Goal: Find contact information: Find contact information

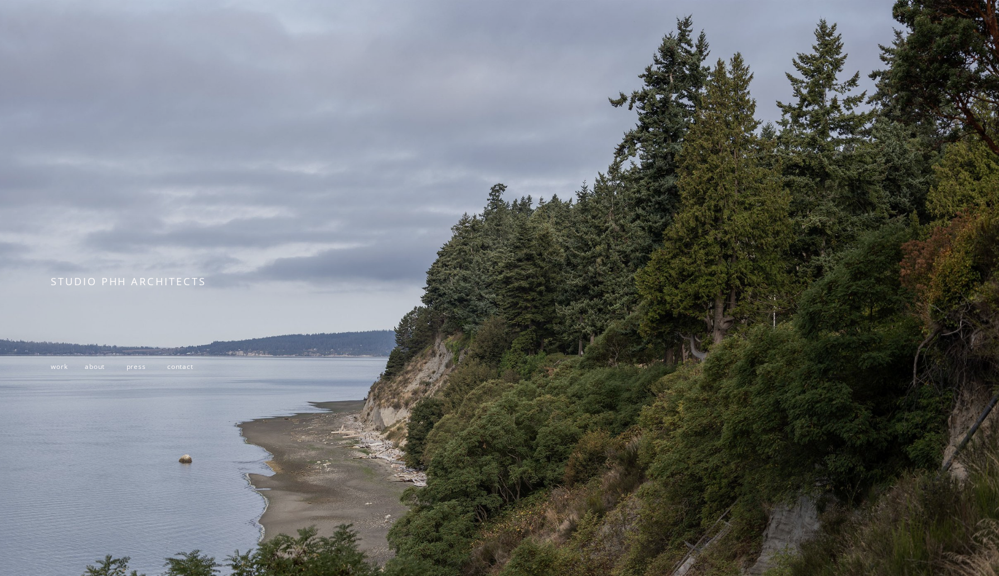
click at [178, 366] on span "contact" at bounding box center [180, 365] width 26 height 9
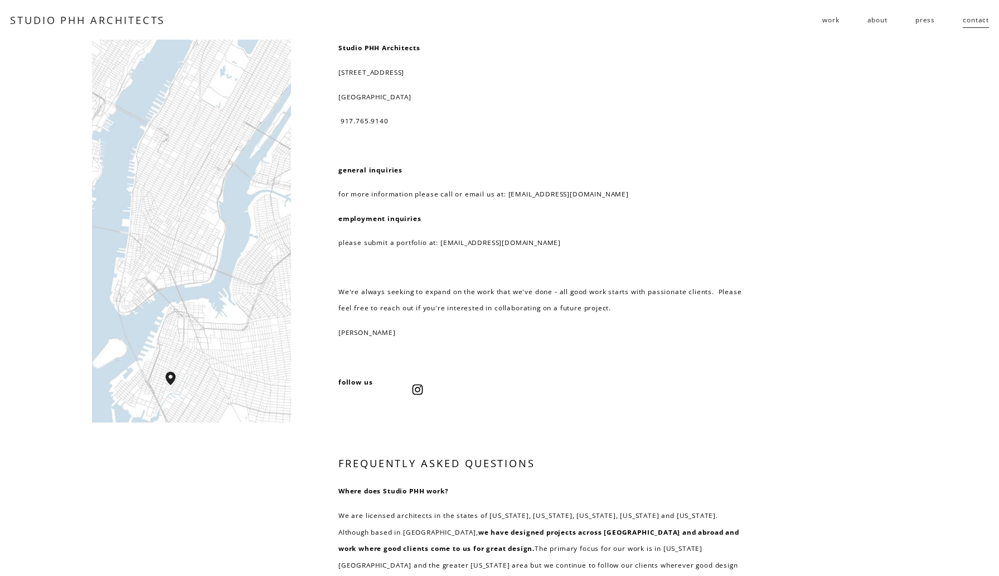
click at [832, 22] on span "work" at bounding box center [831, 20] width 17 height 17
click at [0, 0] on span "residential" at bounding box center [0, 0] width 0 height 0
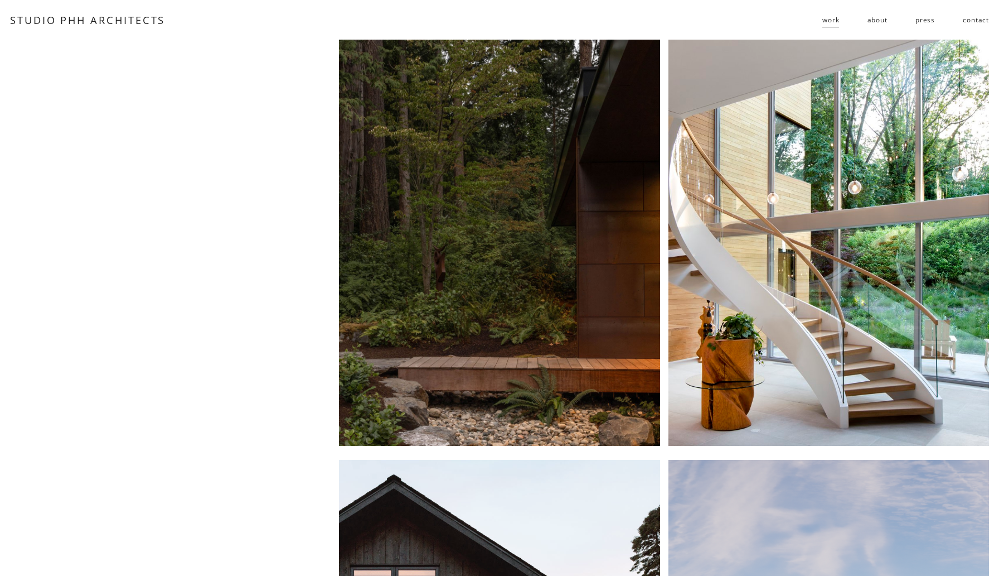
click at [877, 16] on link "about" at bounding box center [878, 20] width 20 height 18
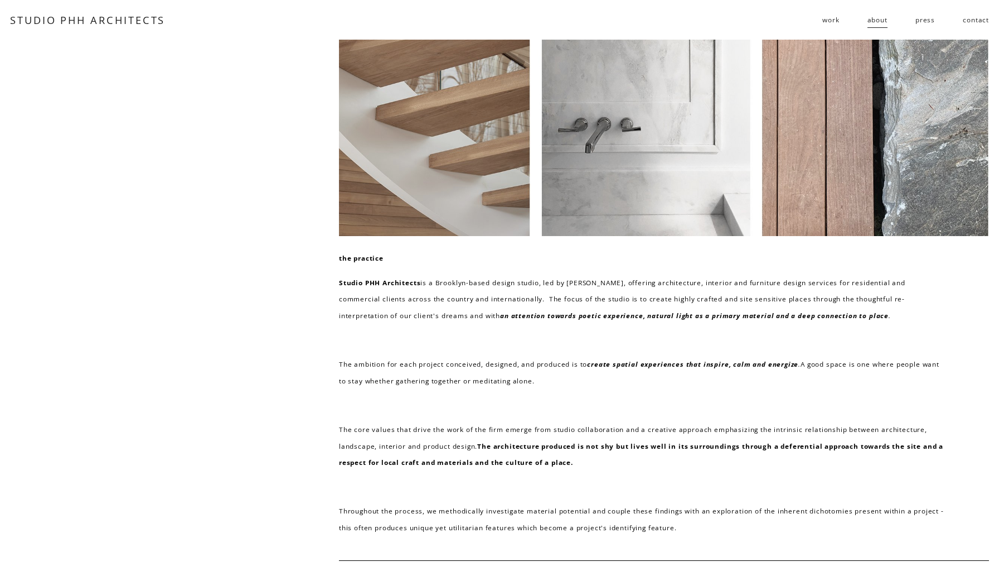
click at [834, 22] on span "work" at bounding box center [831, 20] width 17 height 17
click at [0, 0] on span "residential" at bounding box center [0, 0] width 0 height 0
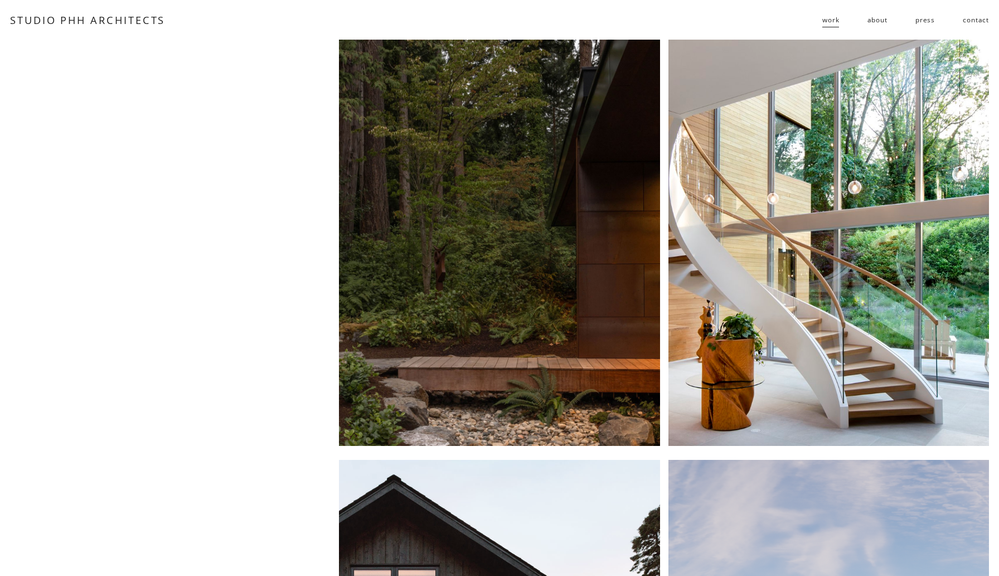
click at [984, 20] on link "contact" at bounding box center [976, 20] width 26 height 18
